Goal: Information Seeking & Learning: Learn about a topic

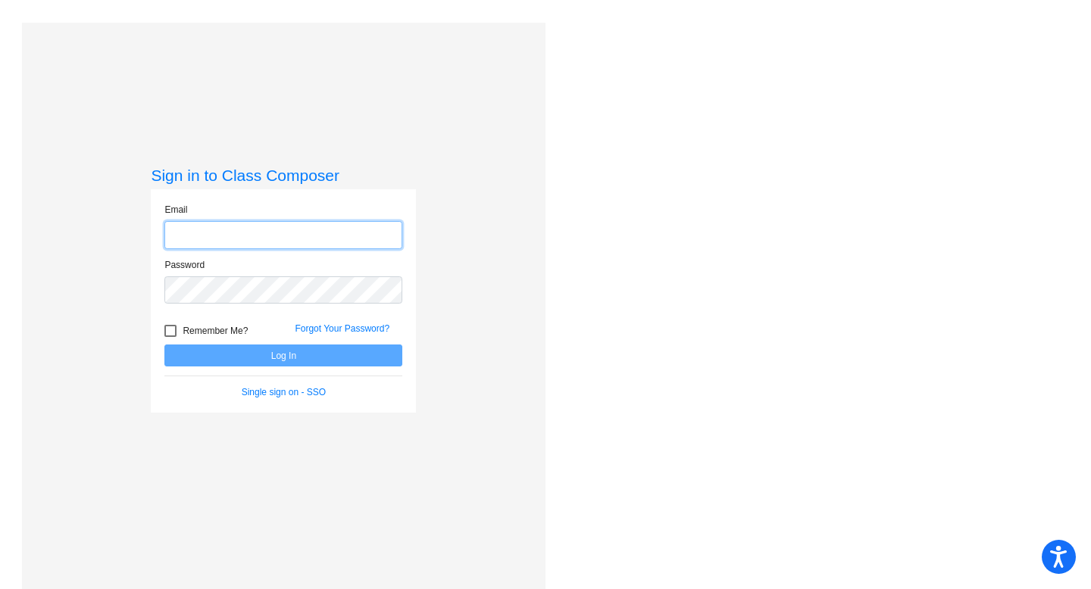
type input "[PERSON_NAME][EMAIL_ADDRESS][PERSON_NAME][DOMAIN_NAME]"
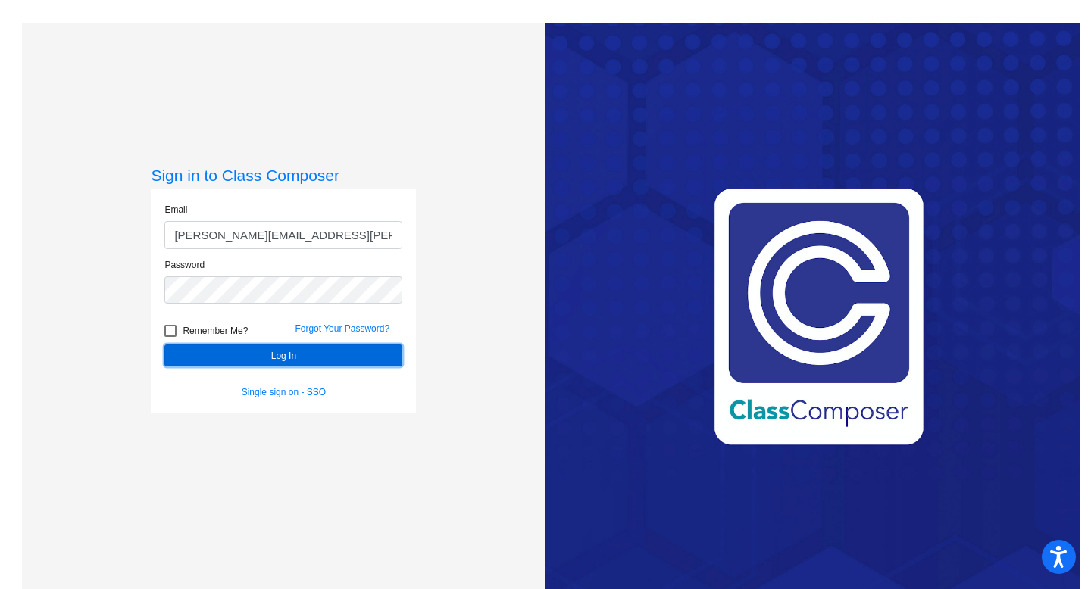
click at [348, 349] on button "Log In" at bounding box center [283, 356] width 238 height 22
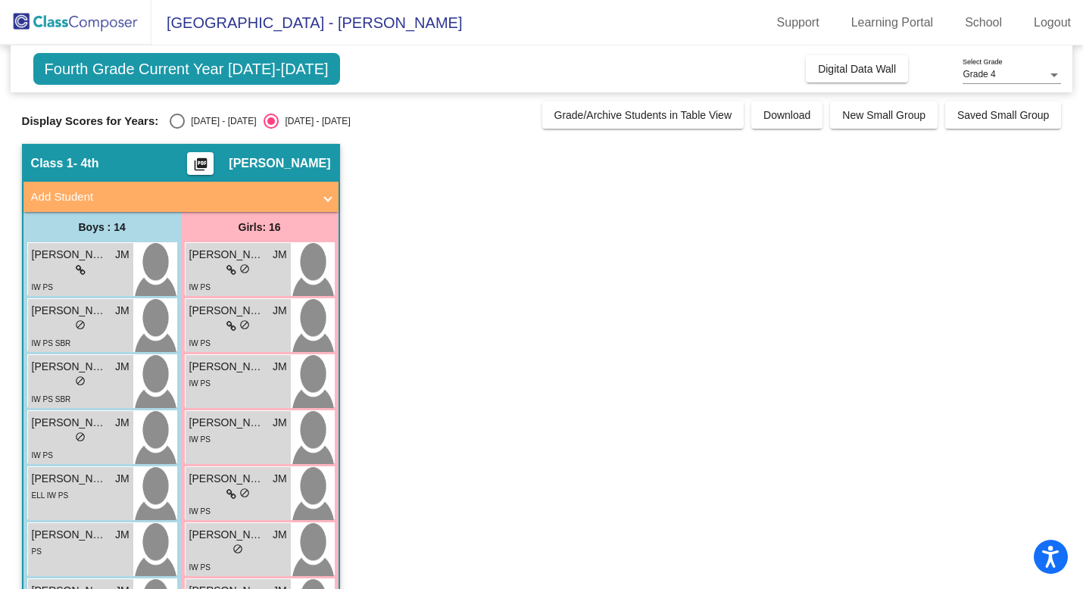
click at [174, 121] on div "Select an option" at bounding box center [177, 121] width 15 height 15
click at [176, 129] on input "[DATE] - [DATE]" at bounding box center [176, 129] width 1 height 1
radio input "true"
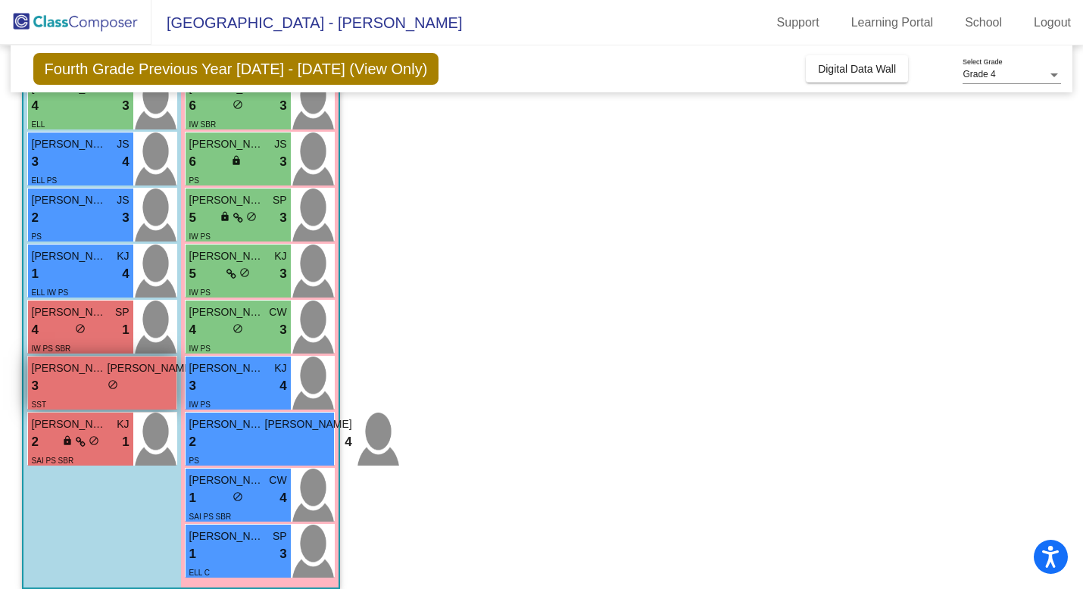
scroll to position [557, 0]
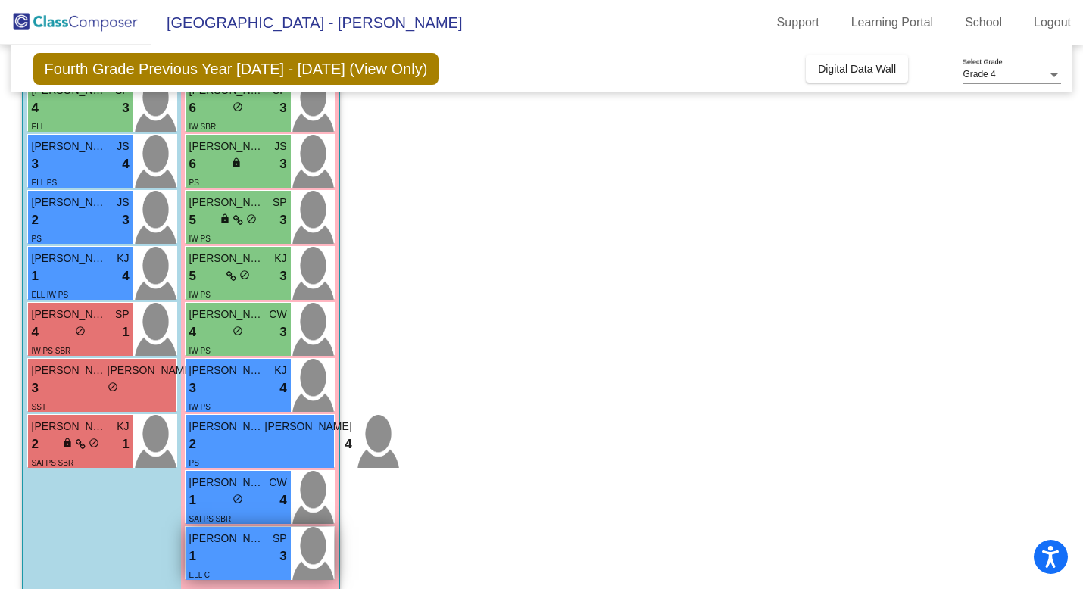
click at [226, 550] on div "1 lock do_not_disturb_alt 3" at bounding box center [238, 557] width 98 height 20
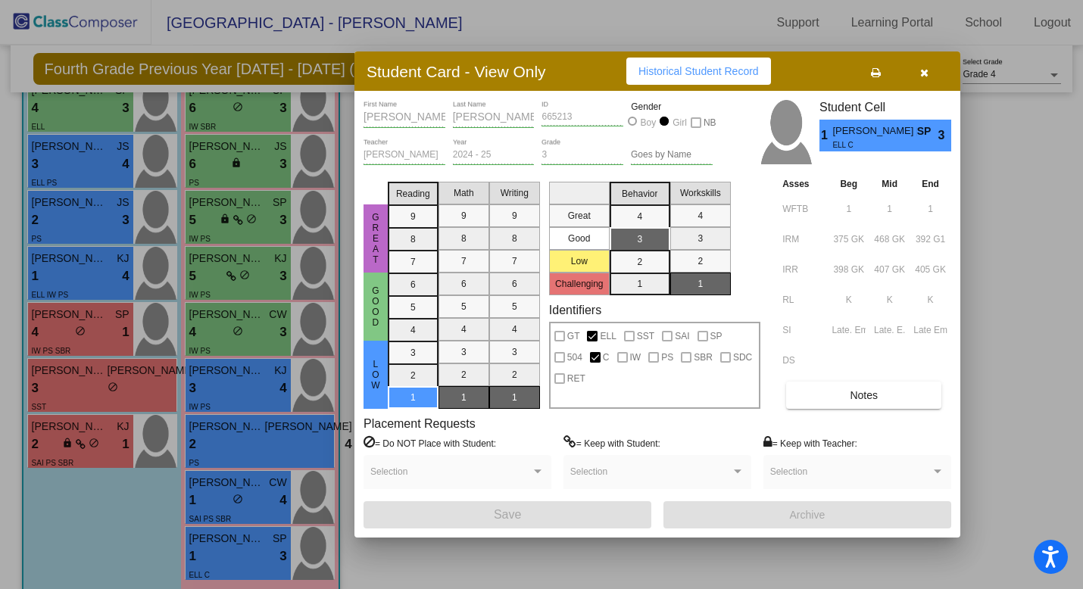
click at [868, 385] on button "Notes" at bounding box center [863, 395] width 155 height 27
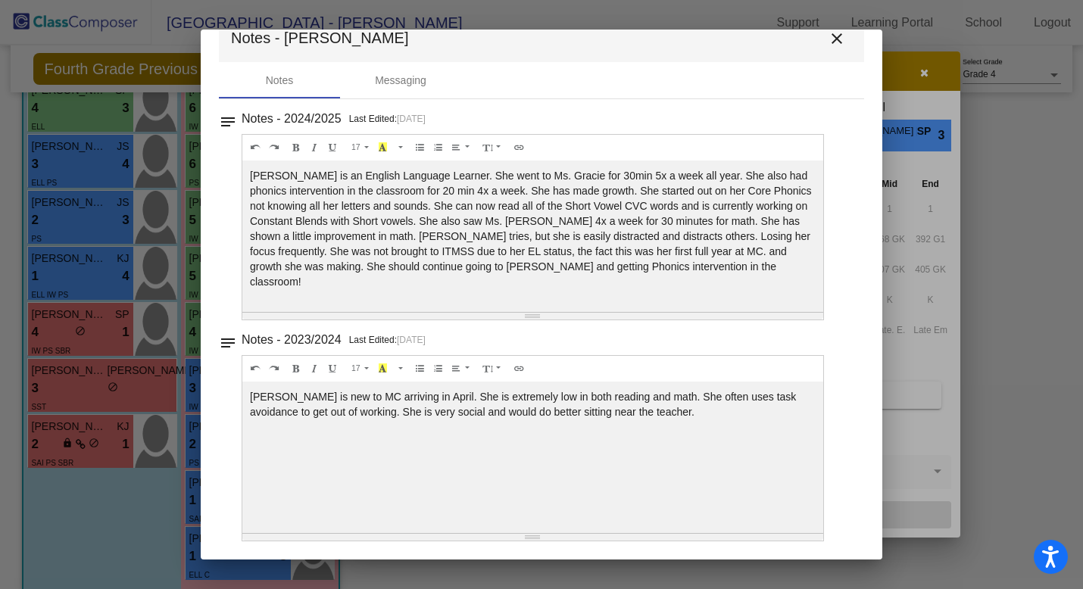
scroll to position [0, 0]
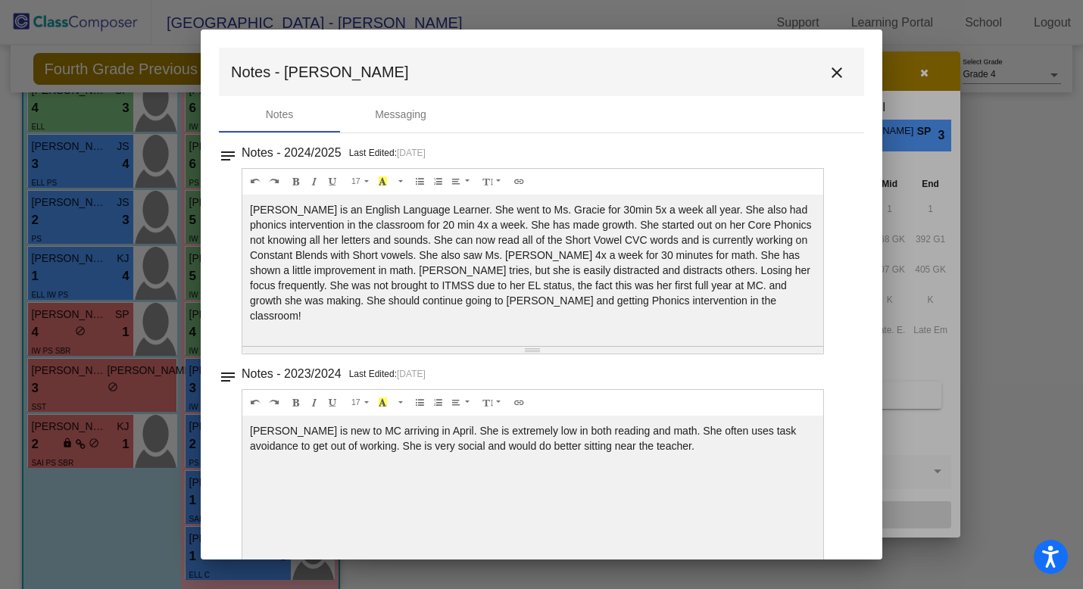
click at [517, 507] on div "[PERSON_NAME] is new to MC arriving in April. She is extremely low in both read…" at bounding box center [532, 491] width 581 height 151
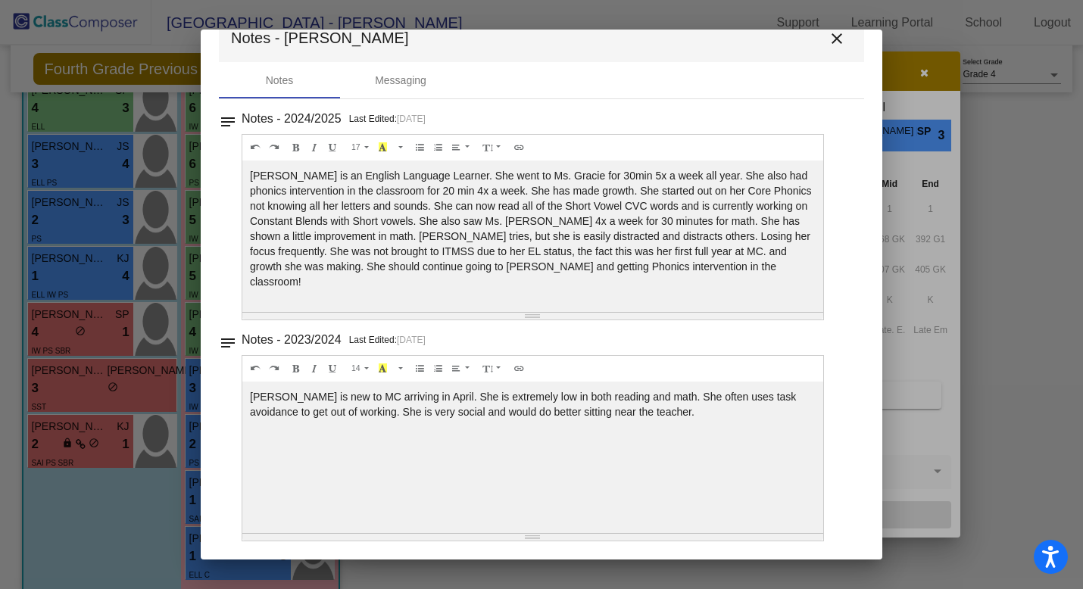
click at [829, 39] on mat-icon "close" at bounding box center [837, 39] width 18 height 18
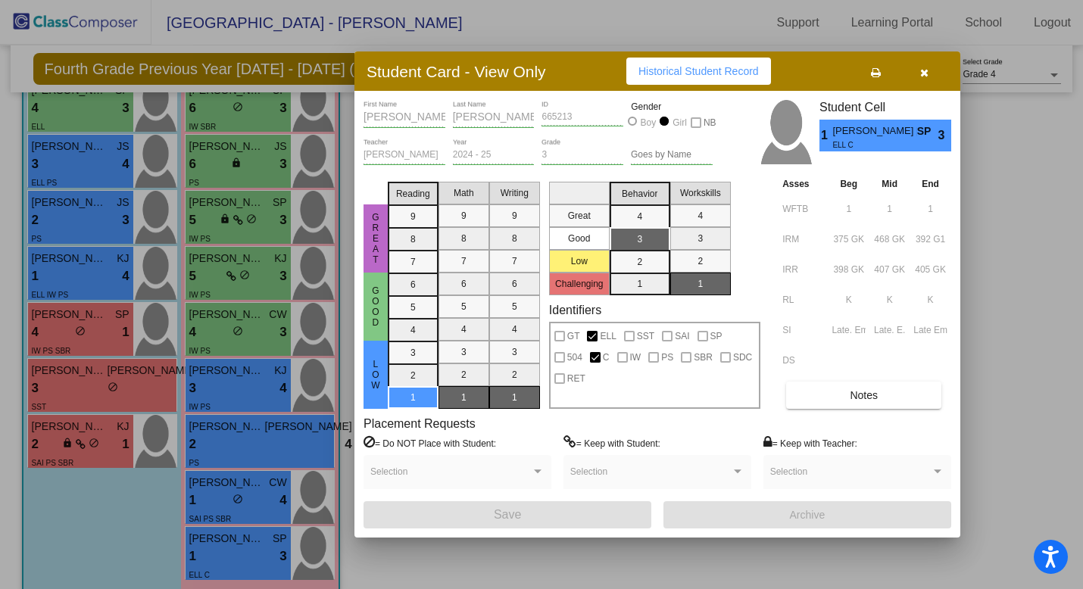
click at [928, 76] on button "button" at bounding box center [924, 71] width 48 height 27
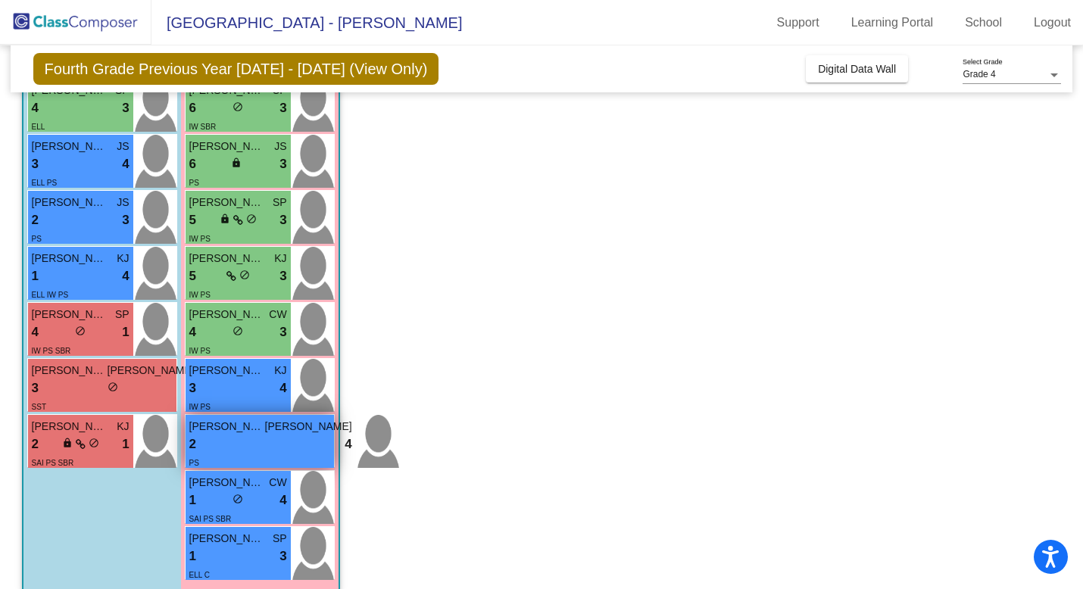
click at [259, 439] on div "2 lock do_not_disturb_alt 4" at bounding box center [270, 445] width 163 height 20
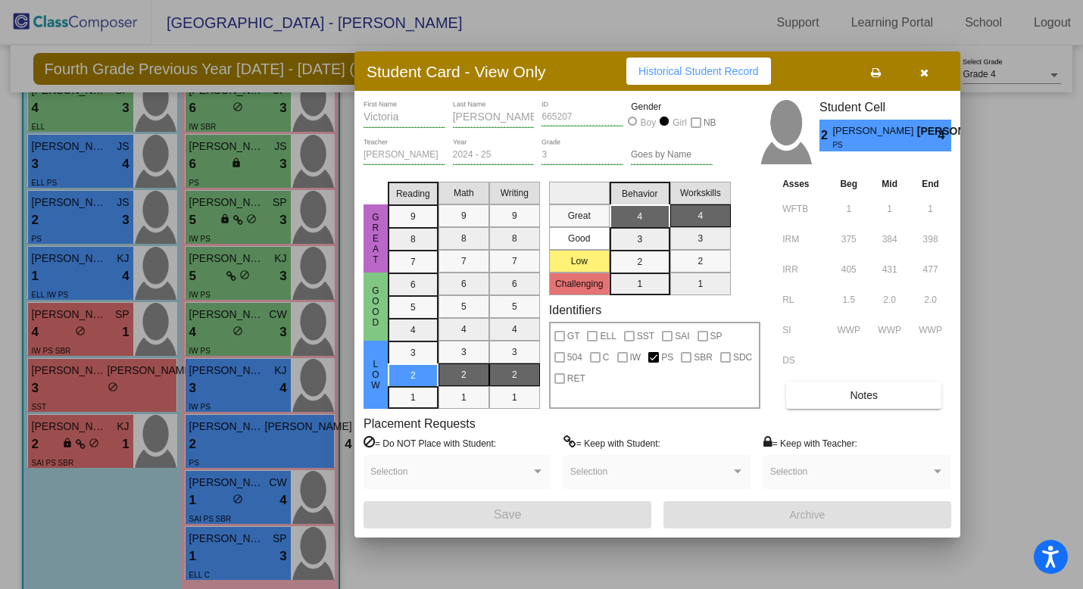
click at [839, 392] on button "Notes" at bounding box center [863, 395] width 155 height 27
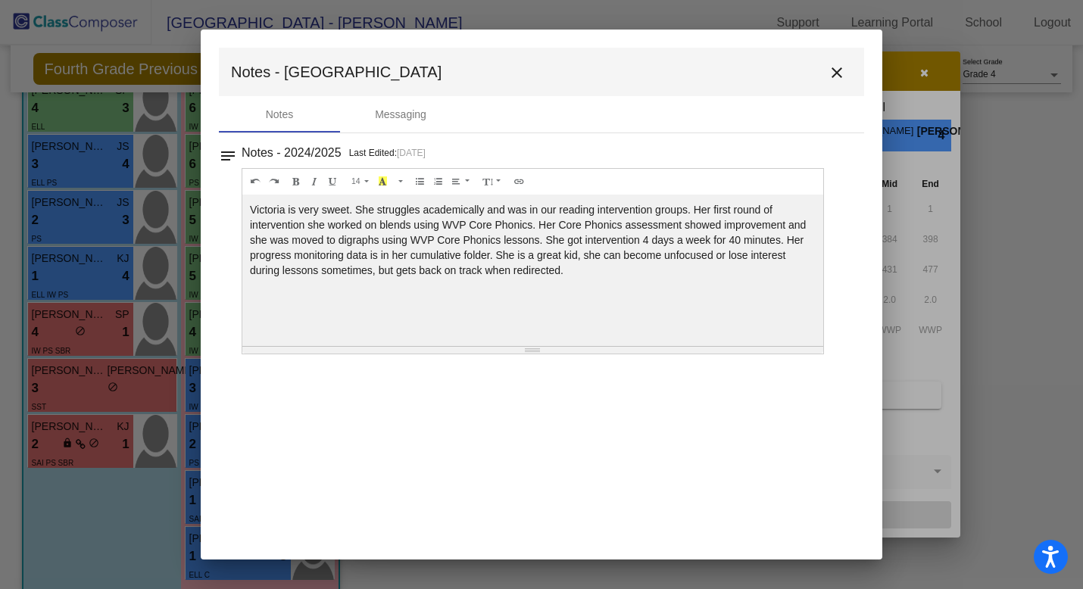
scroll to position [0, 0]
click at [829, 67] on mat-icon "close" at bounding box center [837, 73] width 18 height 18
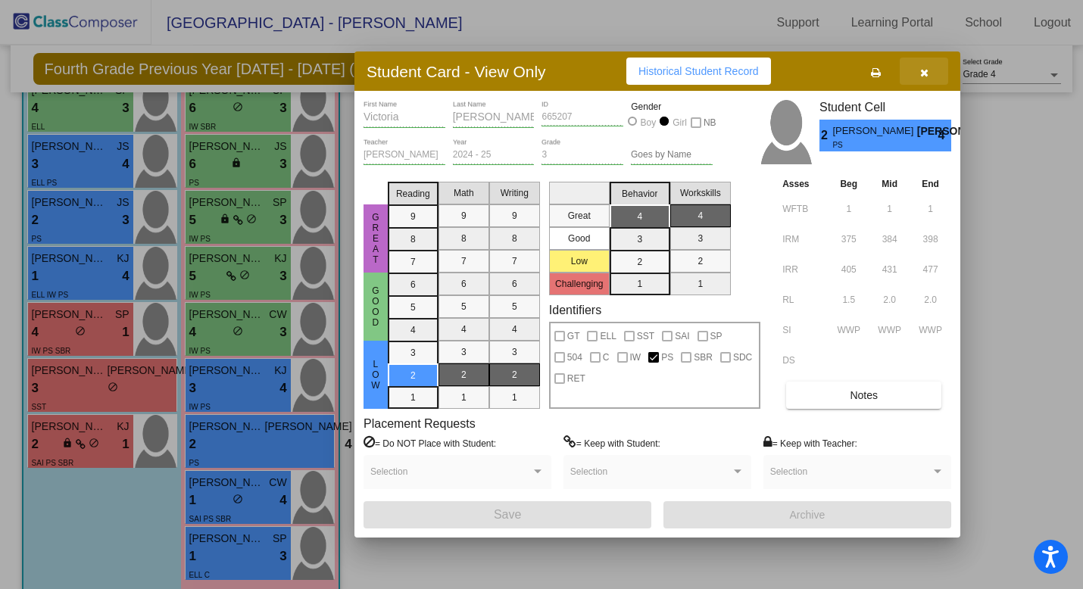
click at [926, 70] on icon "button" at bounding box center [924, 72] width 8 height 11
